Goal: Information Seeking & Learning: Learn about a topic

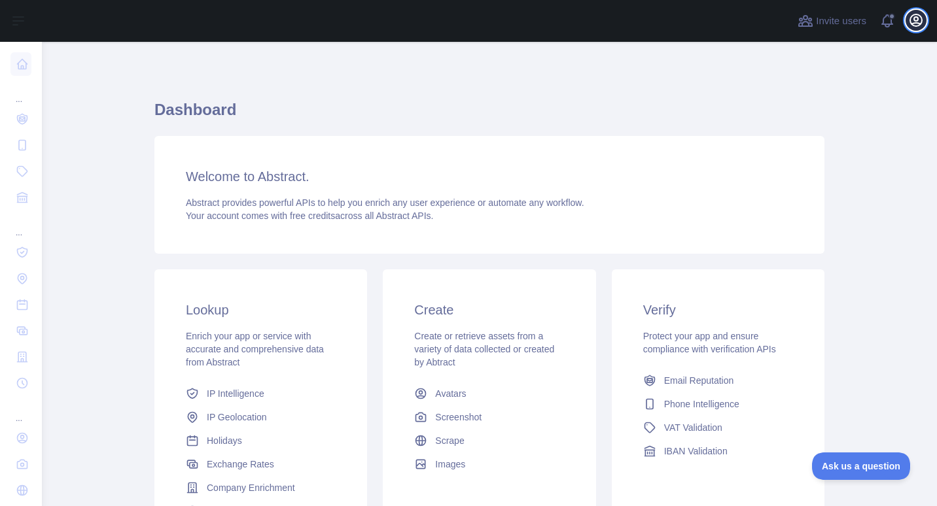
click at [921, 26] on icon "button" at bounding box center [916, 20] width 16 height 16
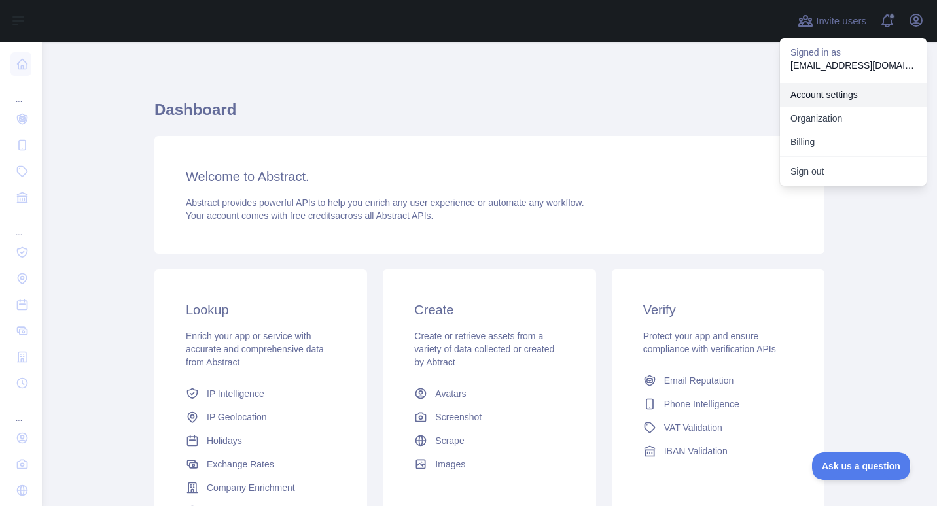
click at [836, 91] on link "Account settings" at bounding box center [853, 95] width 147 height 24
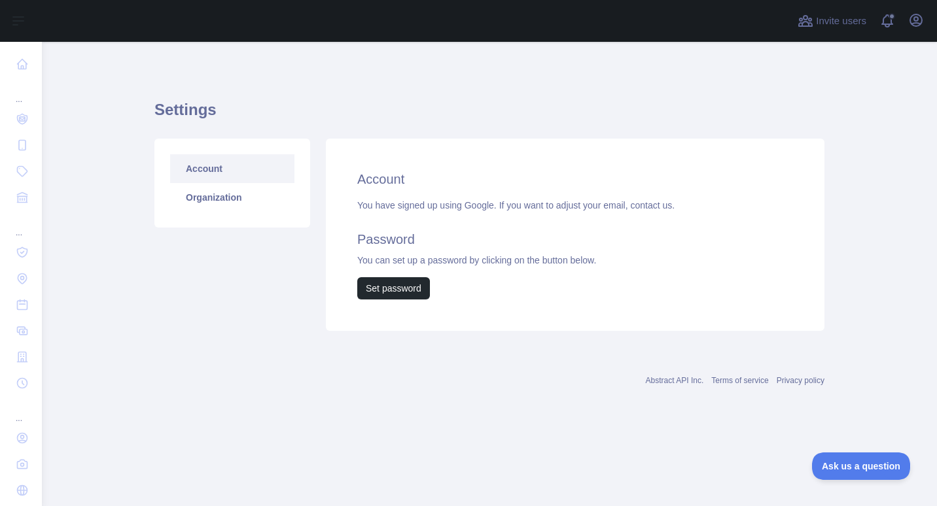
click at [392, 183] on h2 "Account" at bounding box center [575, 179] width 436 height 18
click at [911, 29] on button "Open user menu" at bounding box center [915, 20] width 21 height 21
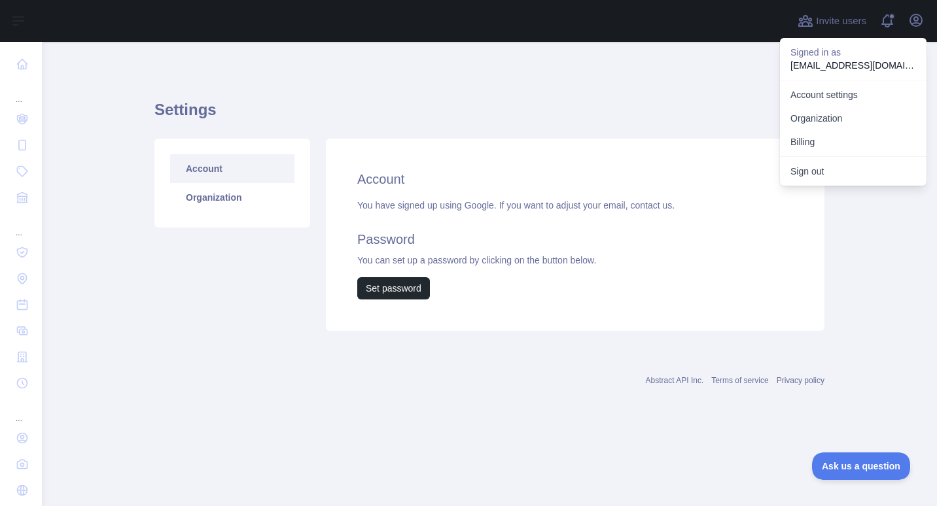
click at [833, 67] on p "[EMAIL_ADDRESS][DOMAIN_NAME]" at bounding box center [853, 65] width 126 height 13
click at [831, 97] on link "Account settings" at bounding box center [853, 95] width 147 height 24
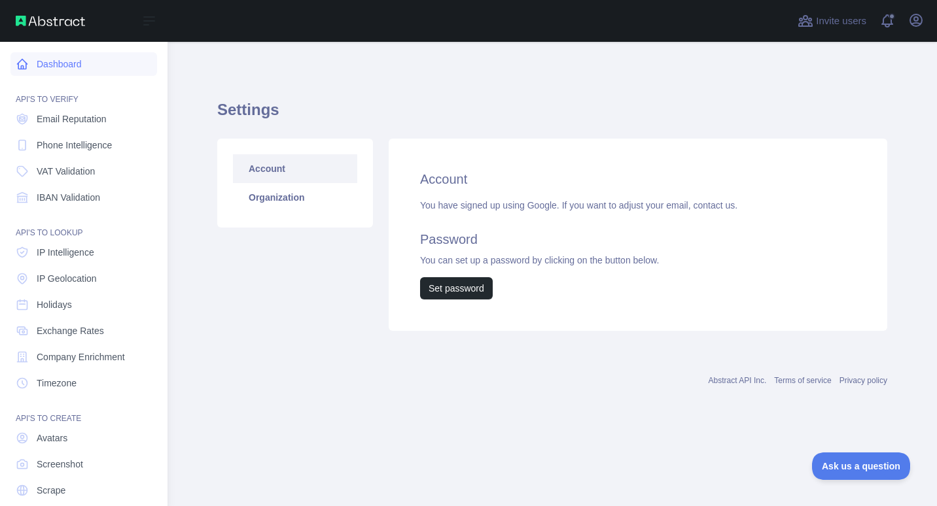
click at [37, 56] on link "Dashboard" at bounding box center [83, 64] width 147 height 24
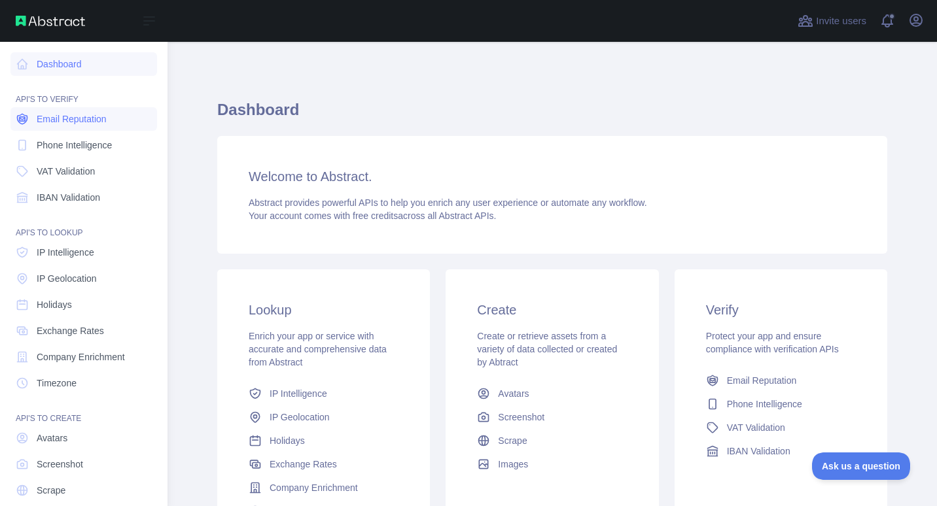
click at [62, 122] on span "Email Reputation" at bounding box center [72, 118] width 70 height 13
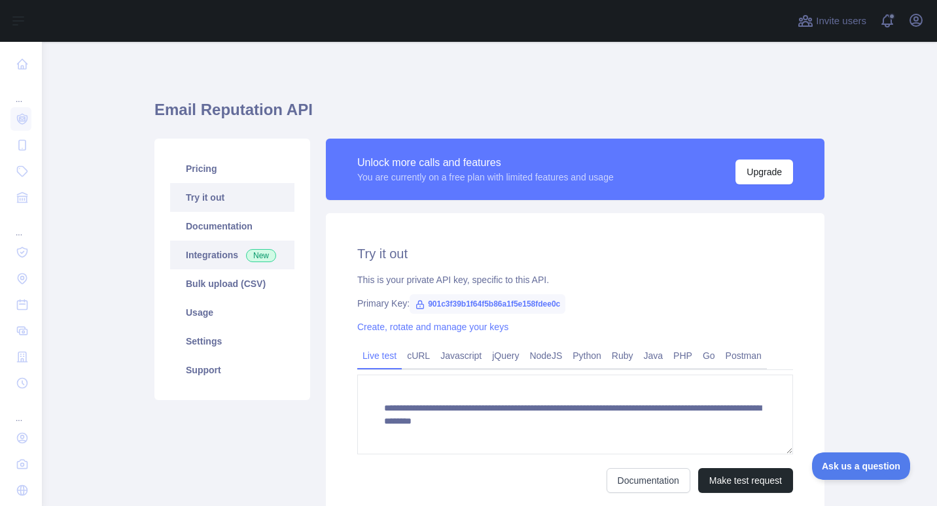
click at [207, 262] on link "Integrations New" at bounding box center [232, 255] width 124 height 29
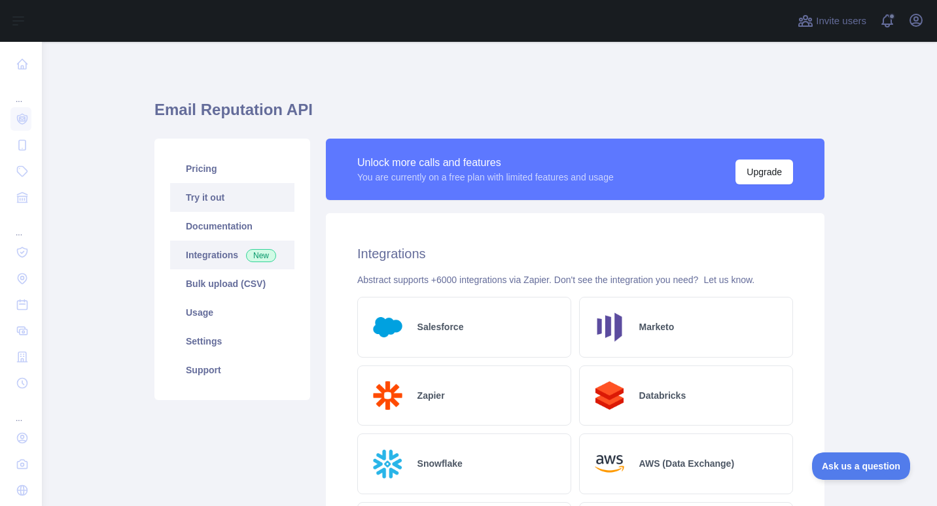
click at [212, 190] on link "Try it out" at bounding box center [232, 197] width 124 height 29
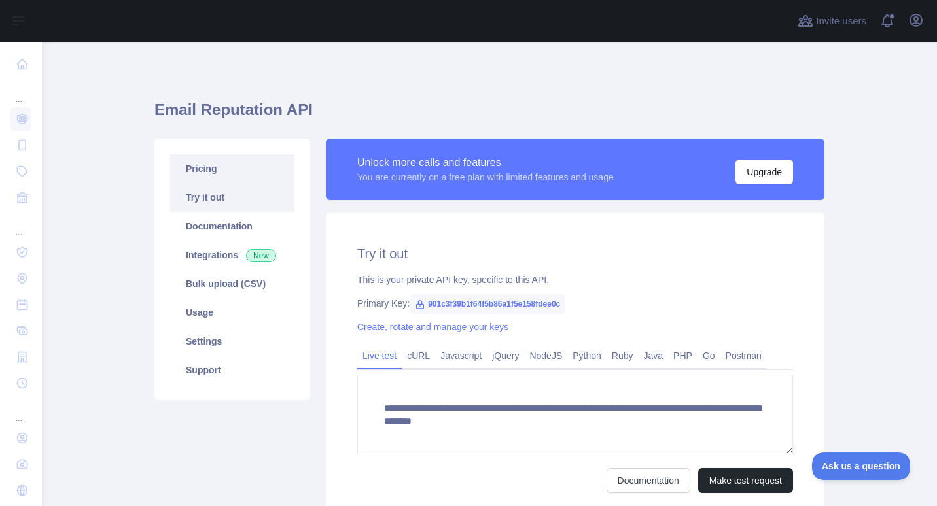
click at [211, 171] on link "Pricing" at bounding box center [232, 168] width 124 height 29
